Goal: Task Accomplishment & Management: Complete application form

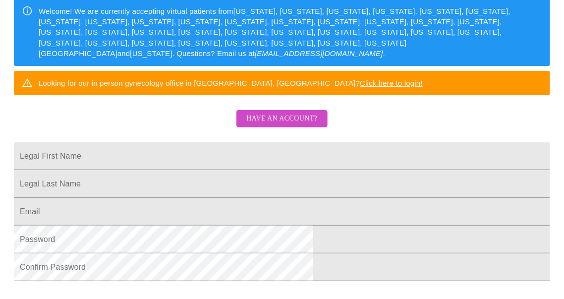
scroll to position [202, 0]
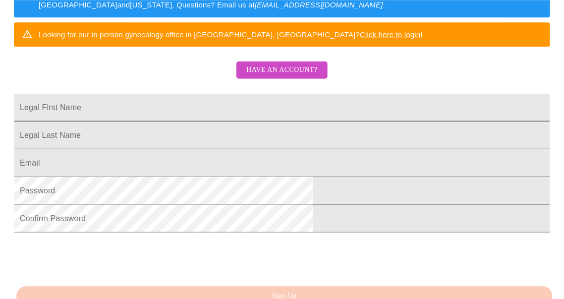
click at [159, 120] on input "Legal First Name" at bounding box center [282, 108] width 536 height 28
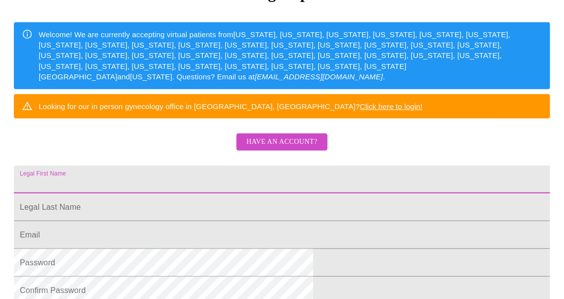
scroll to position [131, 0]
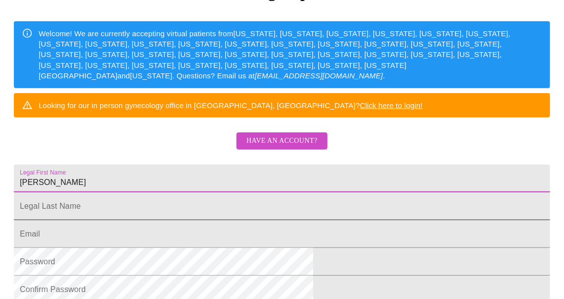
type input "[PERSON_NAME]"
click at [139, 220] on input "Legal First Name" at bounding box center [282, 206] width 536 height 28
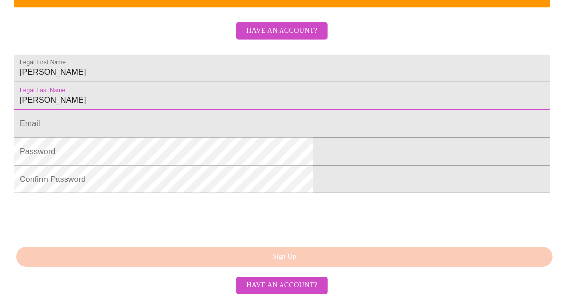
scroll to position [274, 0]
type input "[PERSON_NAME]"
click at [137, 122] on input "Legal First Name" at bounding box center [282, 124] width 536 height 28
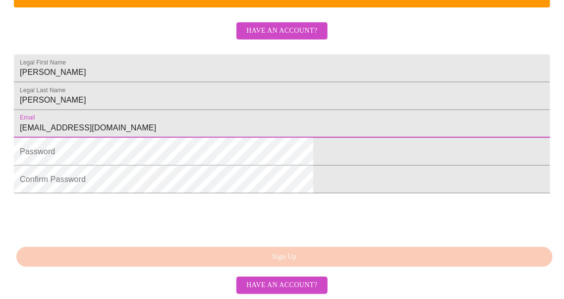
type input "[EMAIL_ADDRESS][DOMAIN_NAME]"
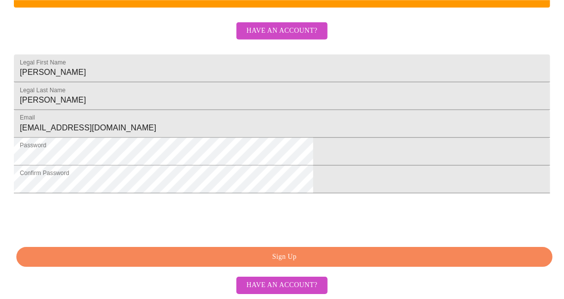
scroll to position [306, 0]
click at [277, 281] on span "Have an account?" at bounding box center [281, 285] width 71 height 12
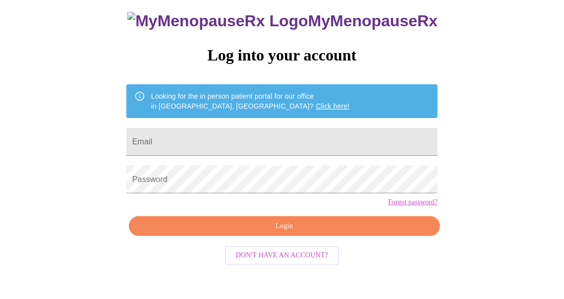
scroll to position [56, 0]
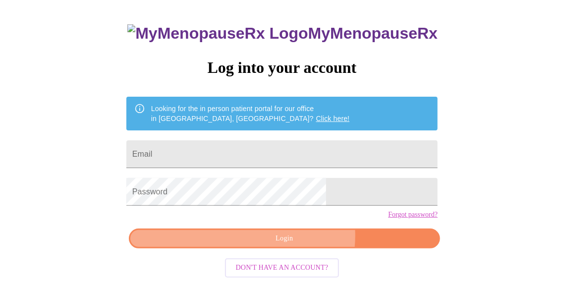
click at [298, 245] on span "Login" at bounding box center [284, 238] width 288 height 12
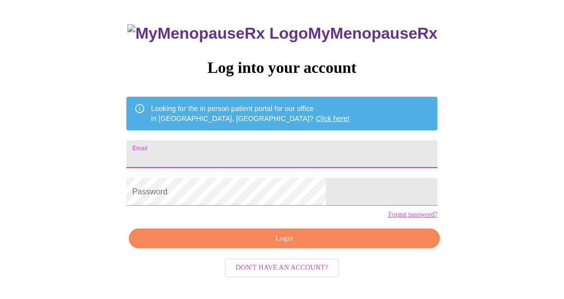
click at [213, 152] on input "Email" at bounding box center [281, 154] width 311 height 28
type input "[EMAIL_ADDRESS][DOMAIN_NAME]"
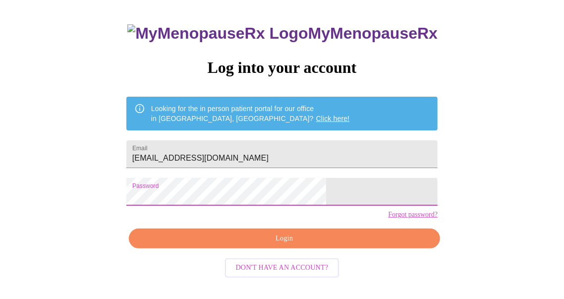
click at [274, 245] on span "Login" at bounding box center [284, 238] width 288 height 12
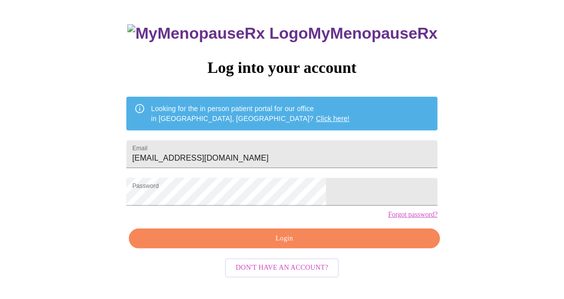
scroll to position [0, 0]
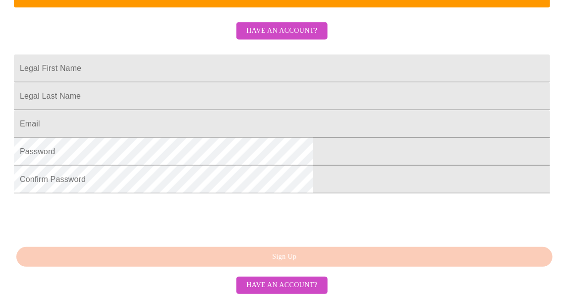
scroll to position [276, 0]
click at [288, 25] on span "Have an account?" at bounding box center [281, 31] width 71 height 12
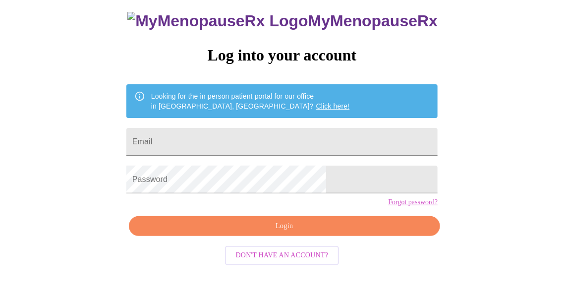
scroll to position [56, 0]
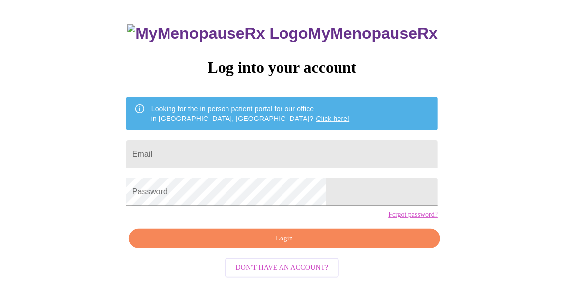
click at [203, 152] on input "Email" at bounding box center [281, 154] width 311 height 28
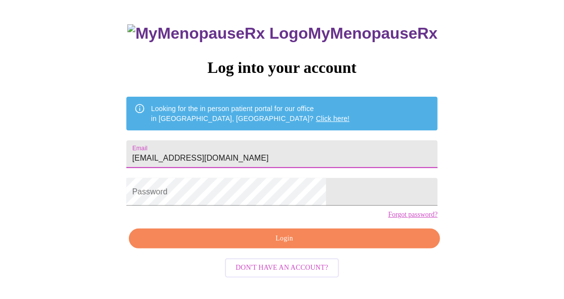
type input "[EMAIL_ADDRESS][DOMAIN_NAME]"
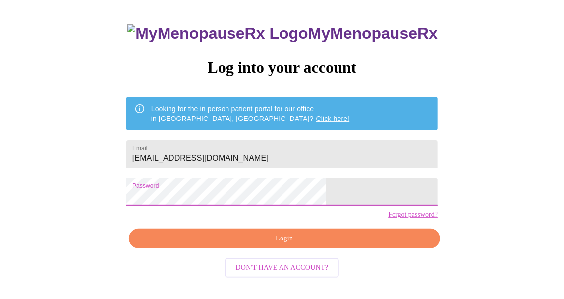
click at [284, 245] on span "Login" at bounding box center [284, 238] width 288 height 12
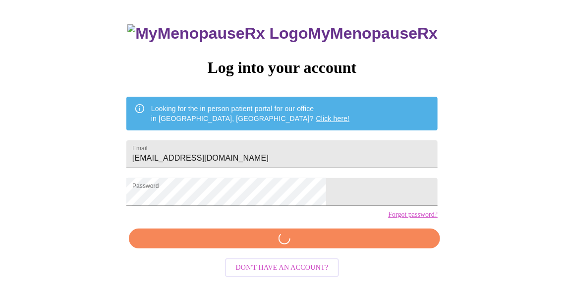
scroll to position [55, 0]
